Goal: Transaction & Acquisition: Register for event/course

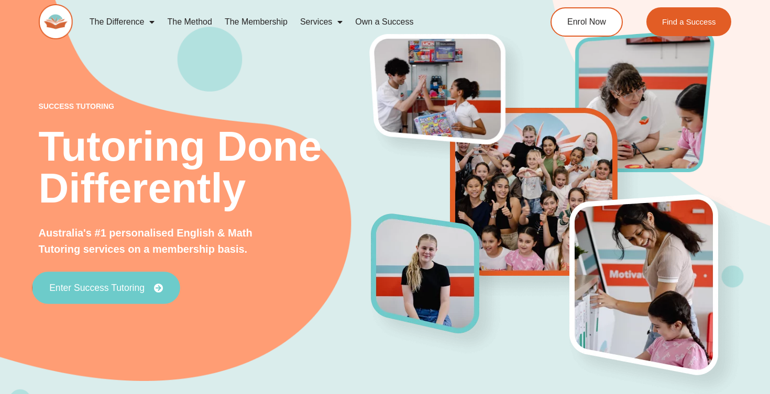
click at [107, 291] on span "Enter Success Tutoring" at bounding box center [96, 287] width 95 height 9
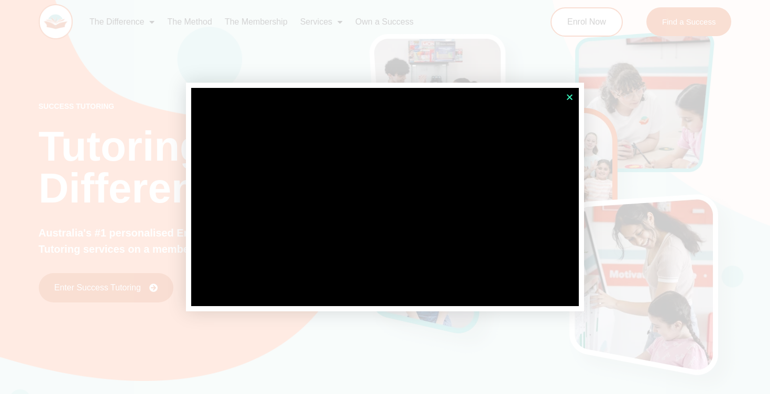
click at [572, 95] on icon "Close" at bounding box center [570, 97] width 8 height 8
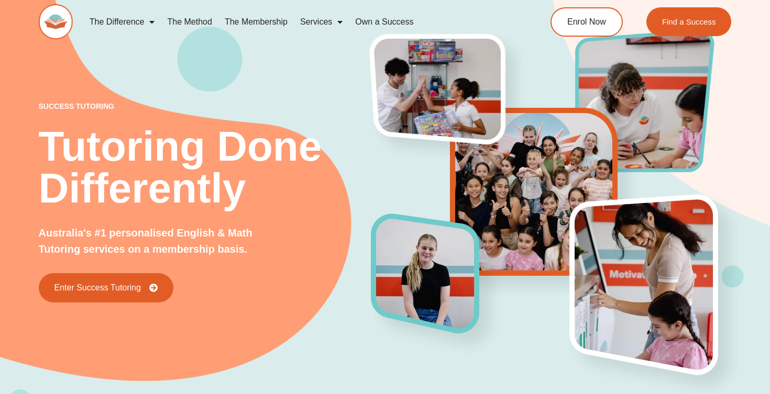
click at [279, 24] on link "The Membership" at bounding box center [255, 22] width 75 height 24
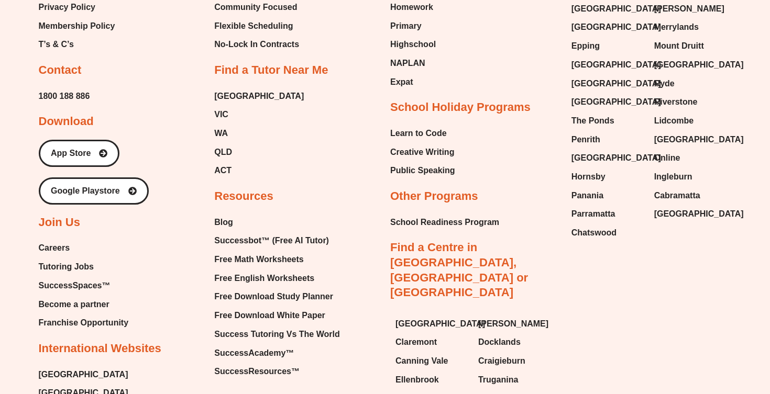
scroll to position [2841, 0]
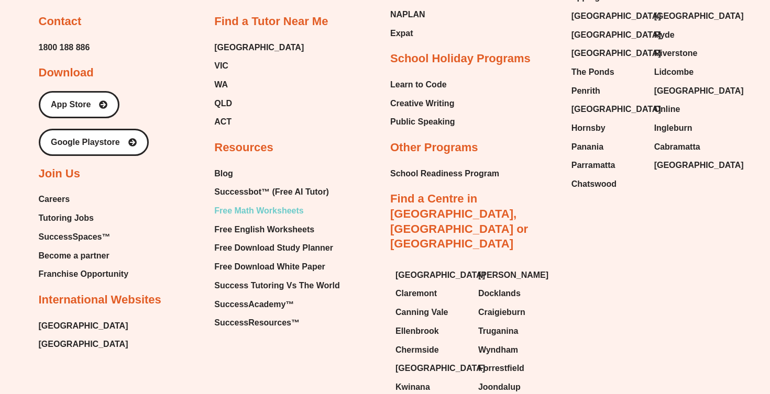
click at [236, 206] on span "Free Math Worksheets" at bounding box center [258, 211] width 89 height 16
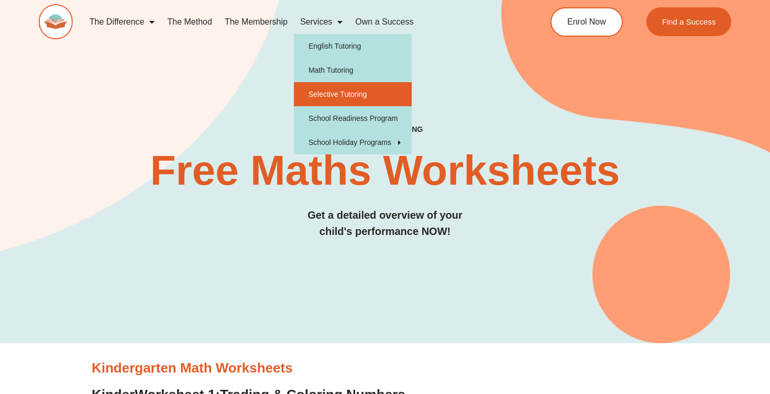
click at [337, 91] on link "Selective Tutoring" at bounding box center [353, 94] width 118 height 24
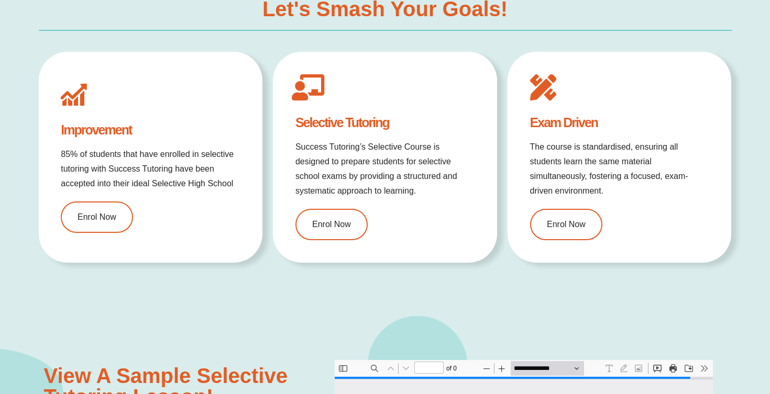
type input "*"
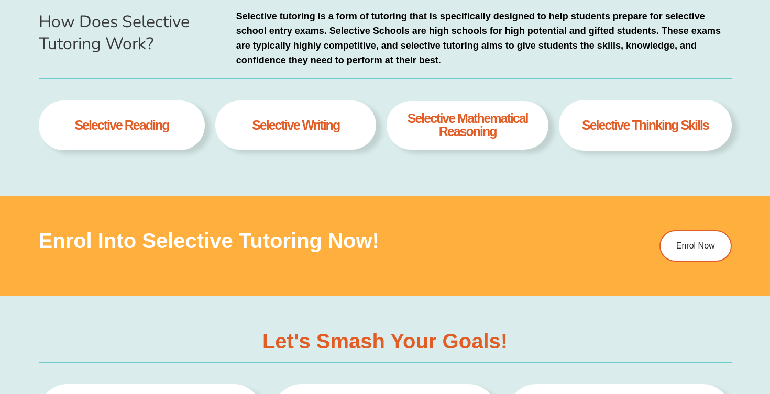
scroll to position [528, 0]
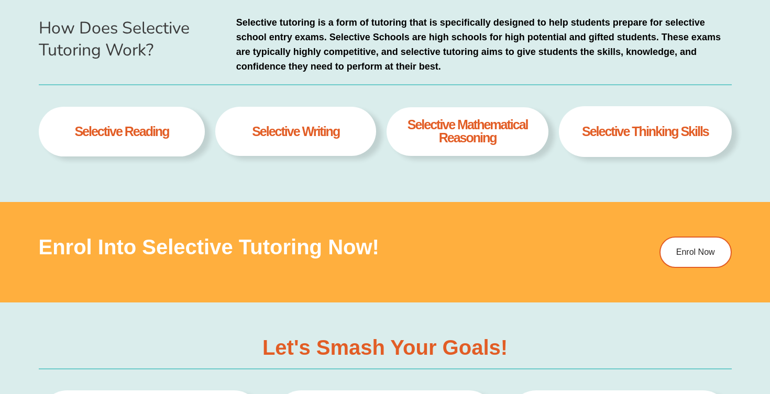
click at [670, 178] on div "How Does Selective Tutoring Work? Selective tutoring is a form of tutoring that…" at bounding box center [385, 92] width 693 height 222
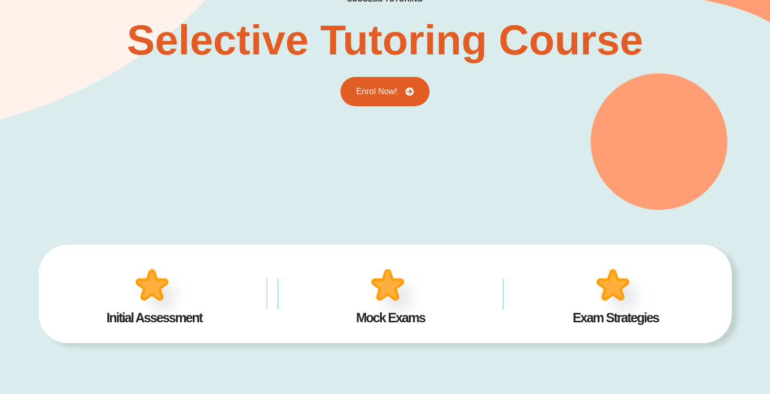
scroll to position [95, 0]
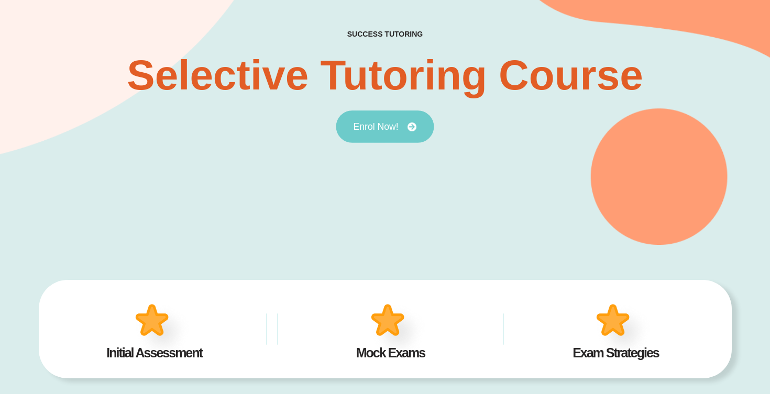
click at [420, 116] on link "Enrol Now!" at bounding box center [385, 127] width 98 height 32
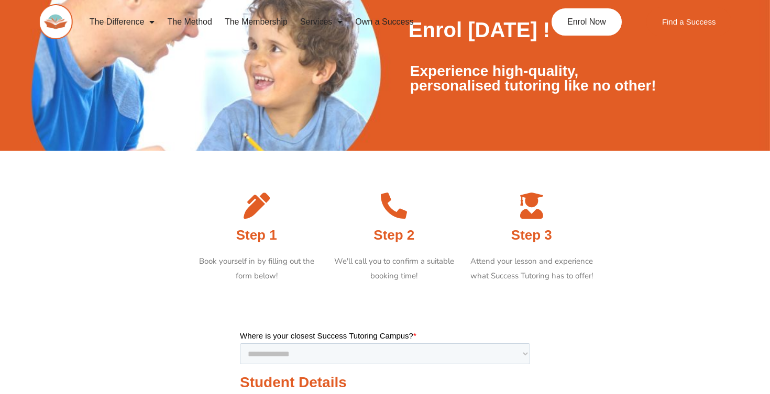
click at [347, 314] on div at bounding box center [385, 307] width 290 height 26
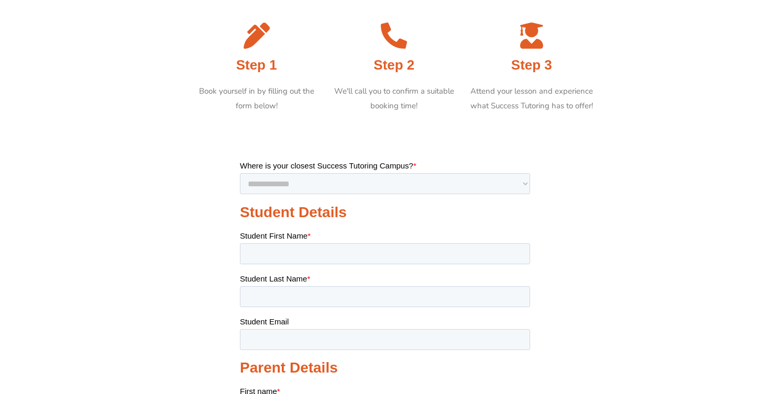
scroll to position [174, 0]
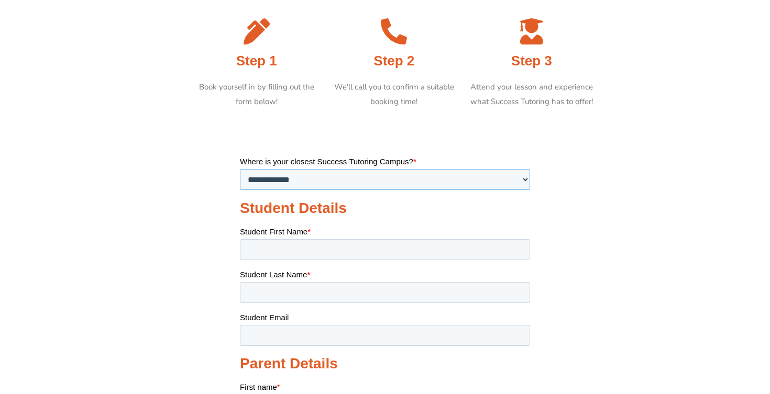
select select "**********"
click at [594, 255] on section at bounding box center [385, 379] width 770 height 529
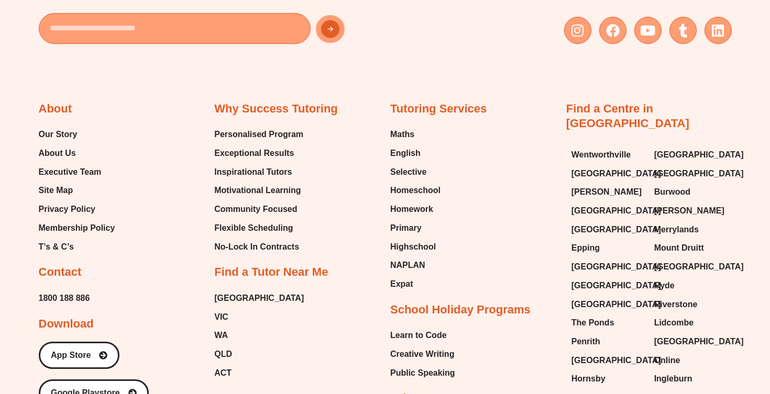
scroll to position [1224, 0]
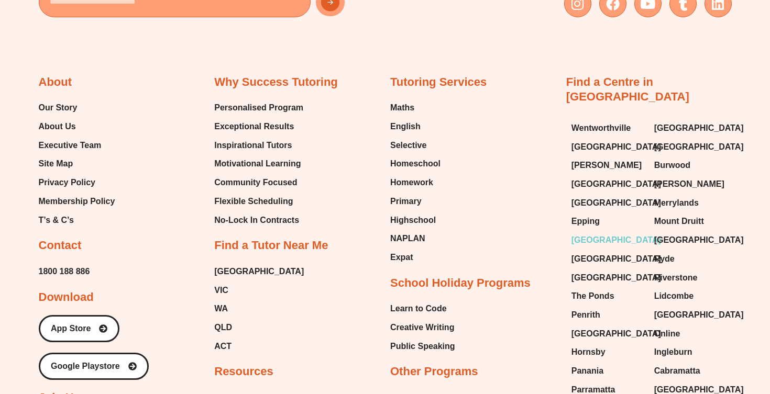
click at [600, 233] on span "[GEOGRAPHIC_DATA]" at bounding box center [616, 241] width 90 height 16
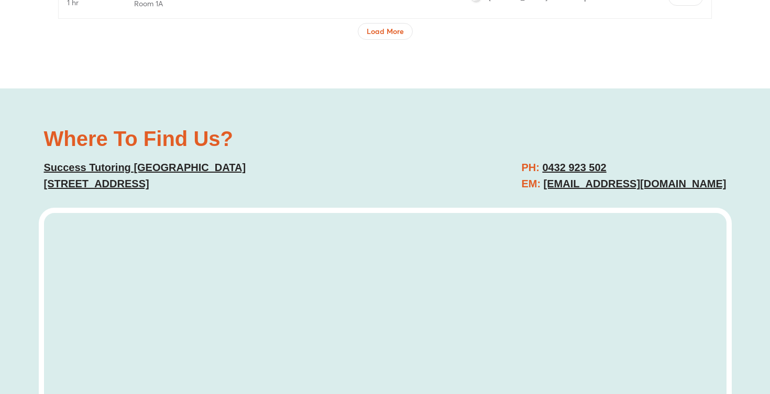
scroll to position [3709, 0]
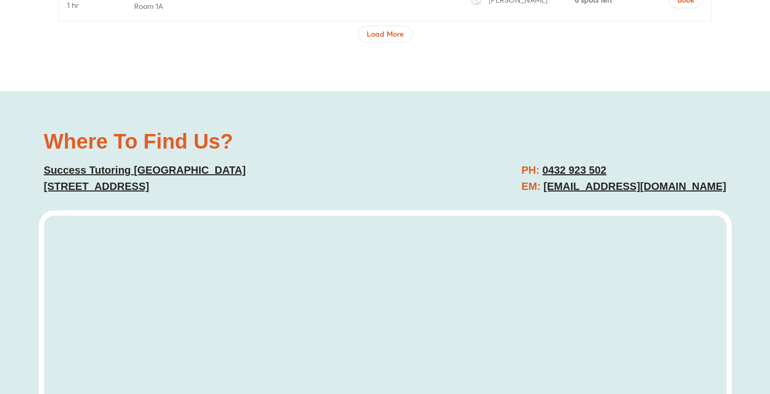
click at [212, 164] on link "Success Tutoring [GEOGRAPHIC_DATA] [STREET_ADDRESS]" at bounding box center [145, 178] width 202 height 28
